Goal: Task Accomplishment & Management: Manage account settings

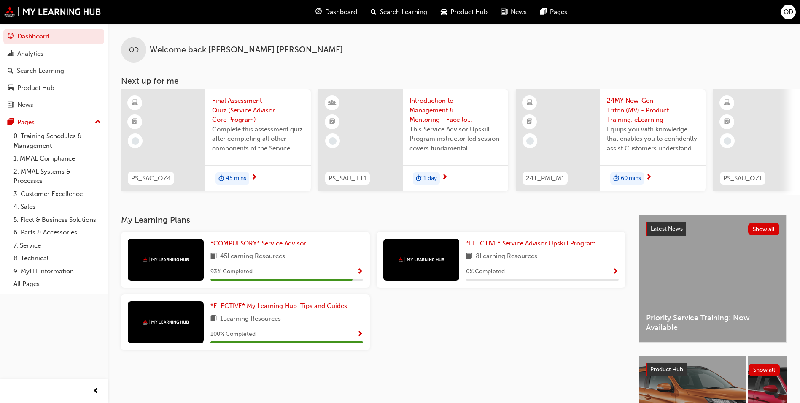
click at [334, 10] on span "Dashboard" at bounding box center [341, 12] width 32 height 10
click at [785, 15] on span "OD" at bounding box center [789, 12] width 10 height 10
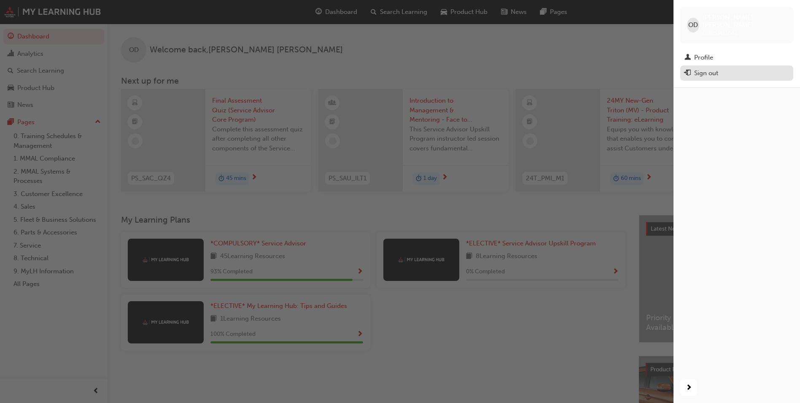
click at [710, 68] on div "Sign out" at bounding box center [706, 73] width 24 height 10
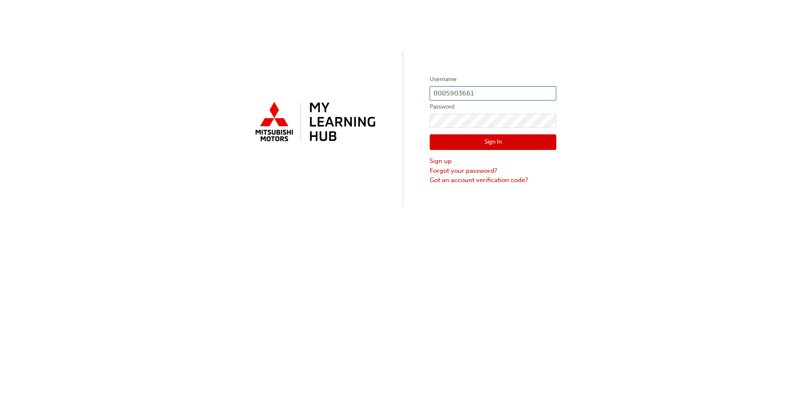
click at [481, 91] on input "0005903661" at bounding box center [493, 93] width 127 height 14
type input "0005781229"
click at [490, 143] on button "Sign In" at bounding box center [493, 142] width 127 height 16
